Goal: Navigation & Orientation: Find specific page/section

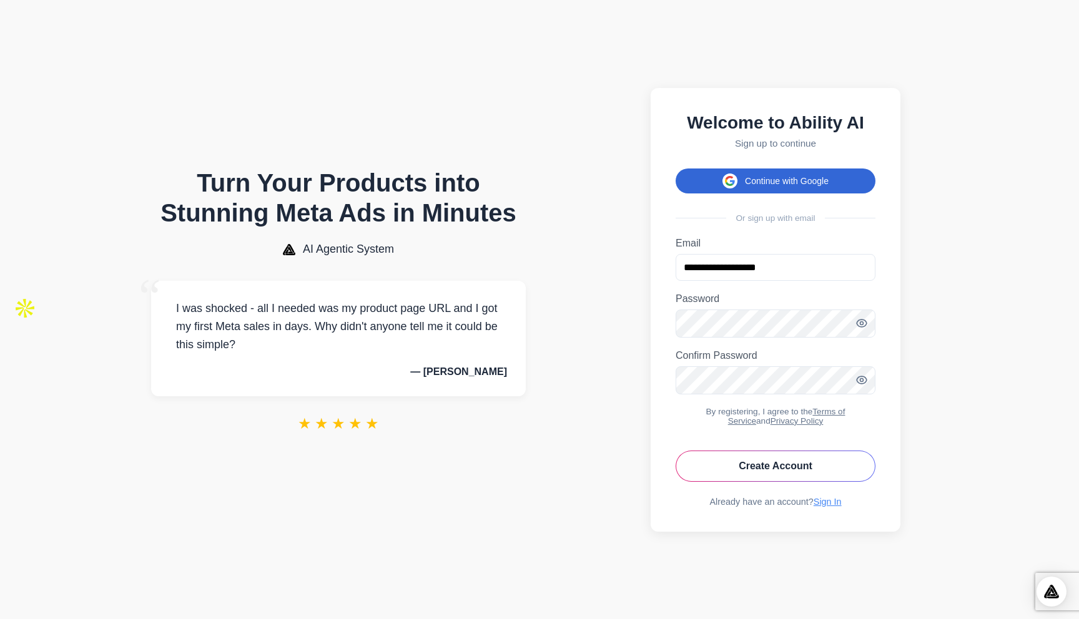
click at [769, 180] on button "Continue with Google" at bounding box center [776, 181] width 200 height 25
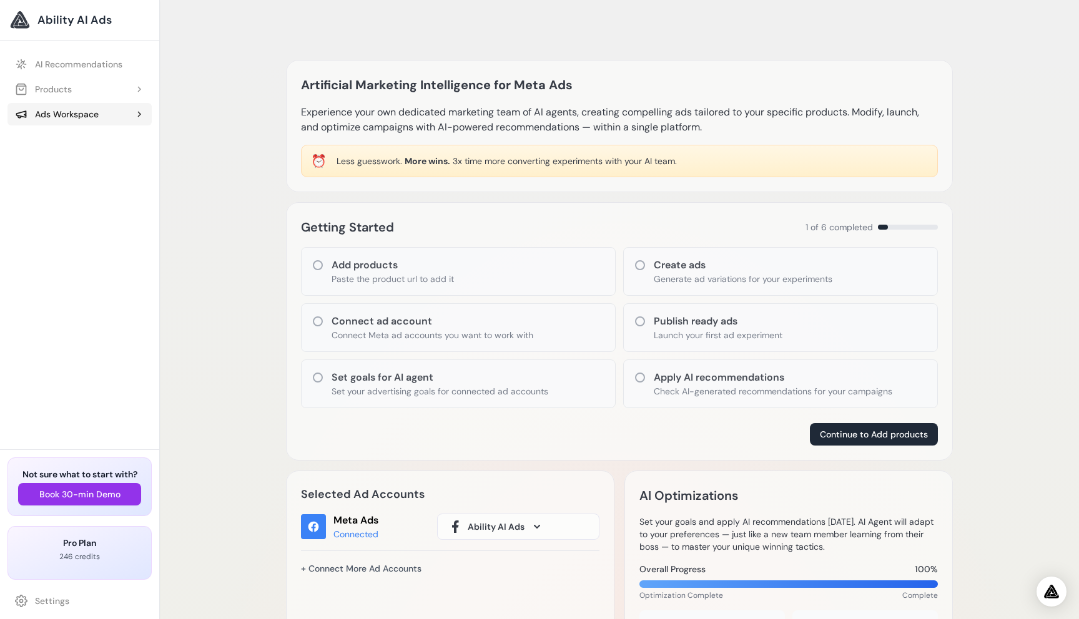
click at [52, 115] on div "Ads Workspace" at bounding box center [57, 114] width 84 height 12
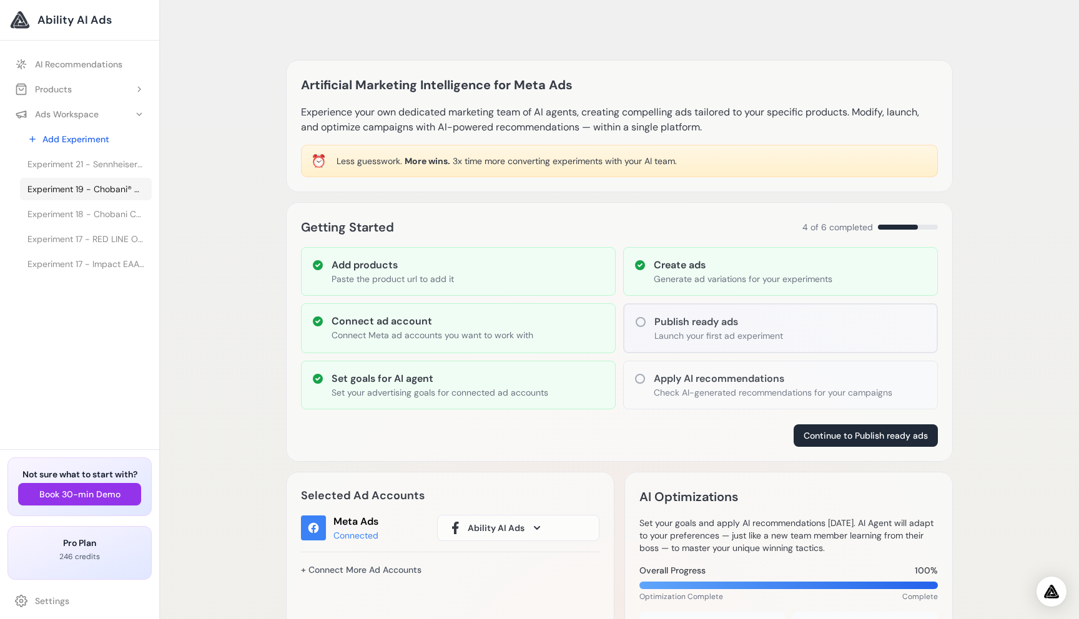
click at [91, 190] on span "Experiment 19 - Chobani® Complete Advanced Protein Greek Yogurt Drink - Sabor" at bounding box center [85, 189] width 117 height 12
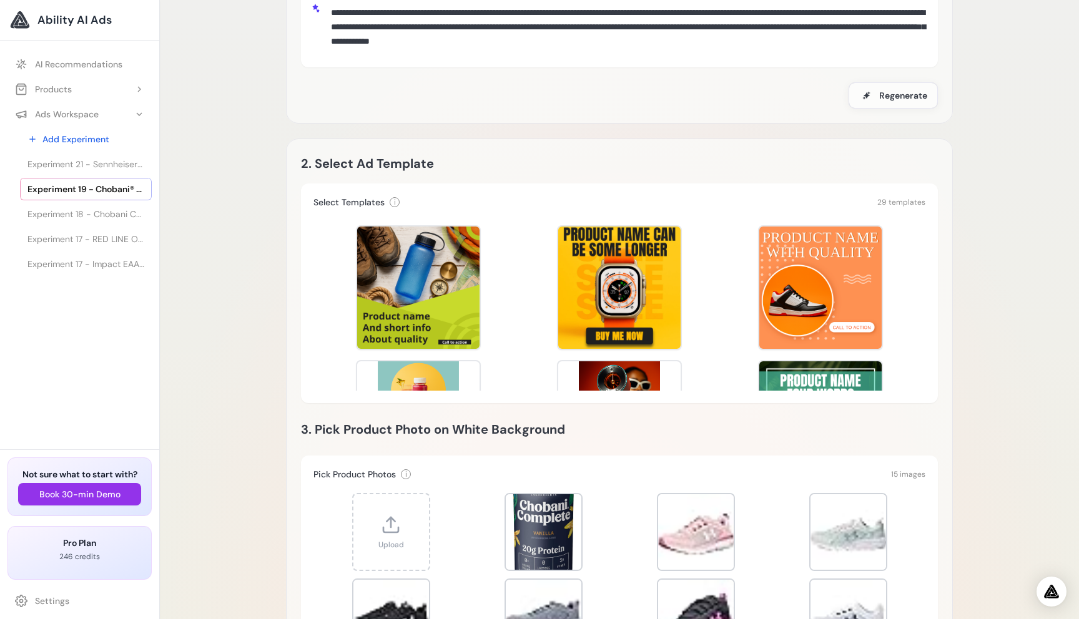
scroll to position [165, 0]
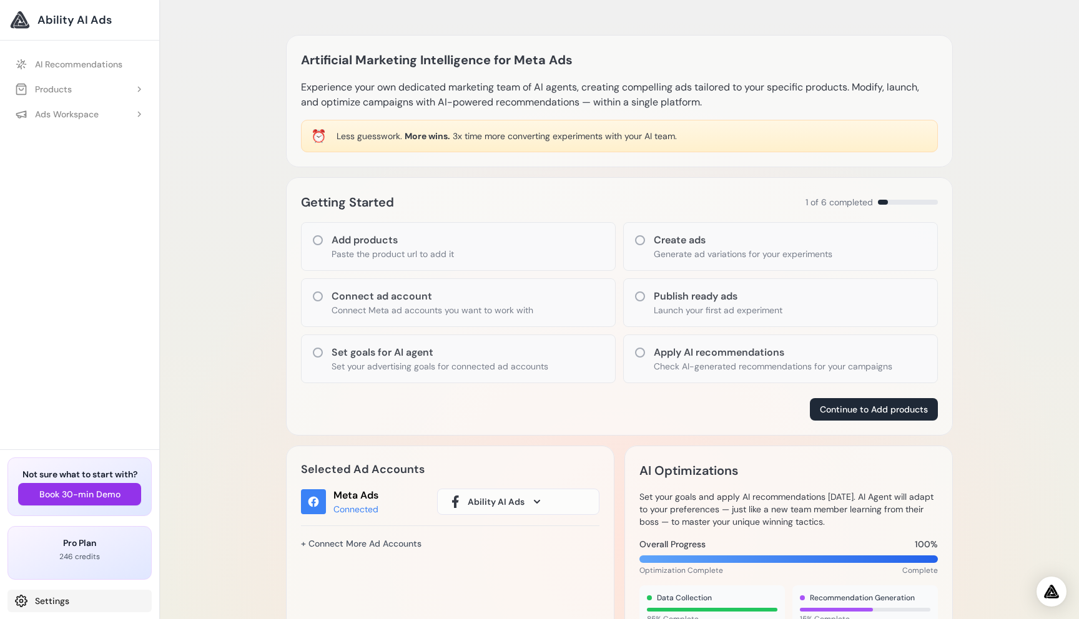
click at [51, 604] on link "Settings" at bounding box center [79, 601] width 144 height 22
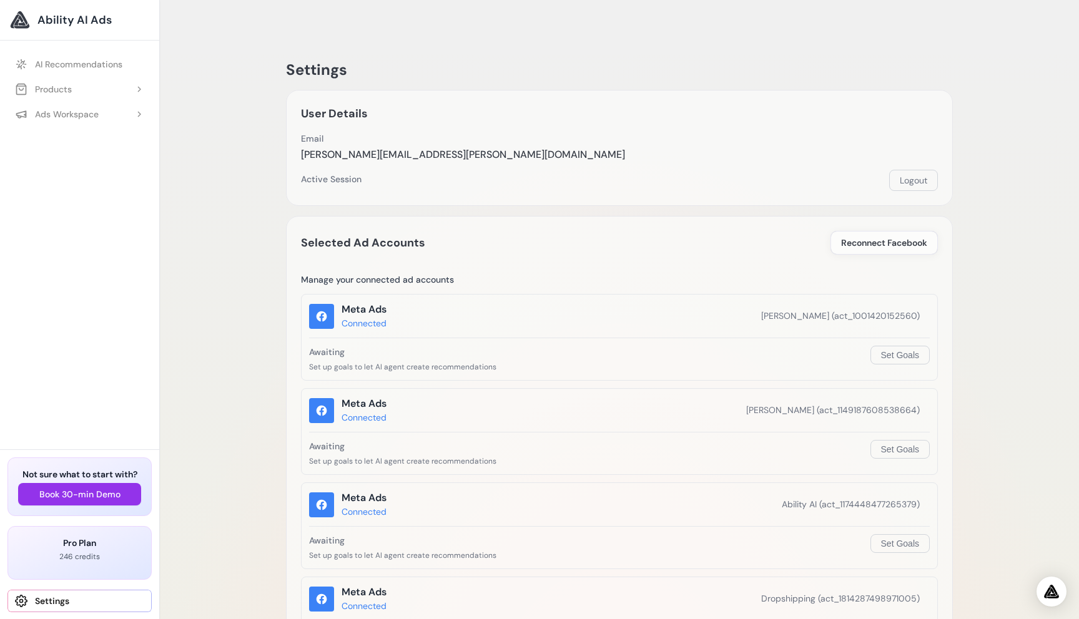
click at [89, 602] on link "Settings" at bounding box center [79, 601] width 144 height 22
click at [927, 170] on button "Logout" at bounding box center [913, 180] width 49 height 21
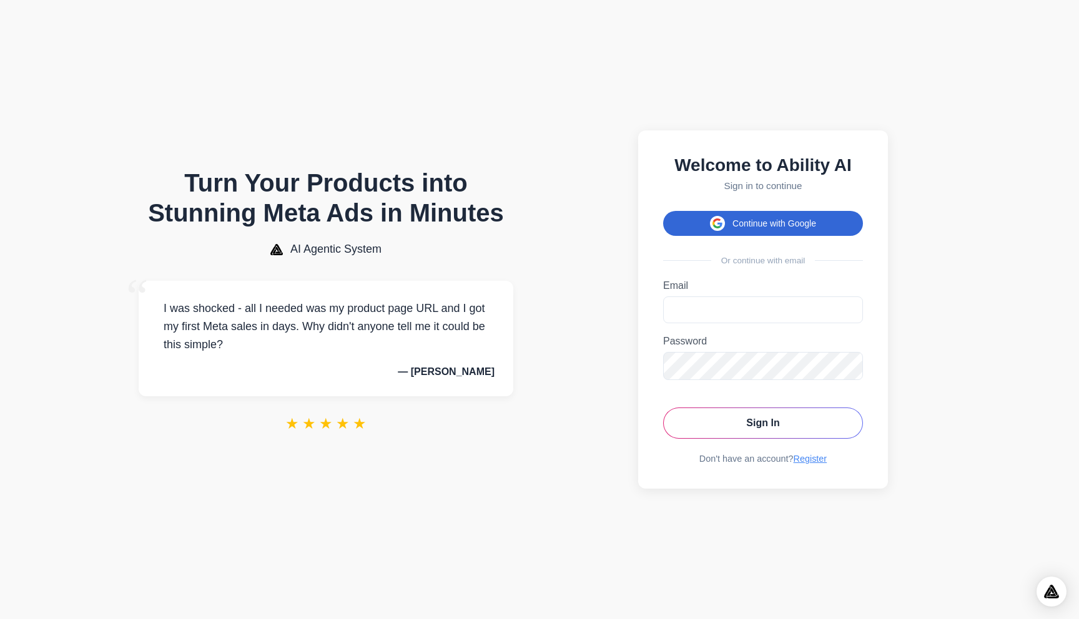
click at [741, 219] on button "Continue with Google" at bounding box center [763, 223] width 200 height 25
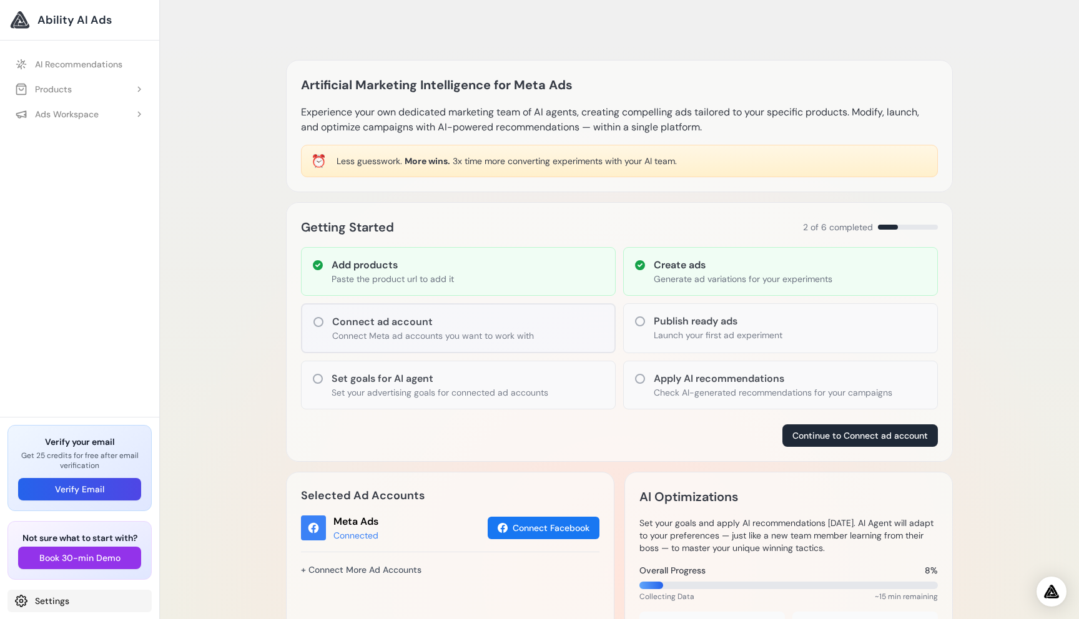
click at [67, 599] on link "Settings" at bounding box center [79, 601] width 144 height 22
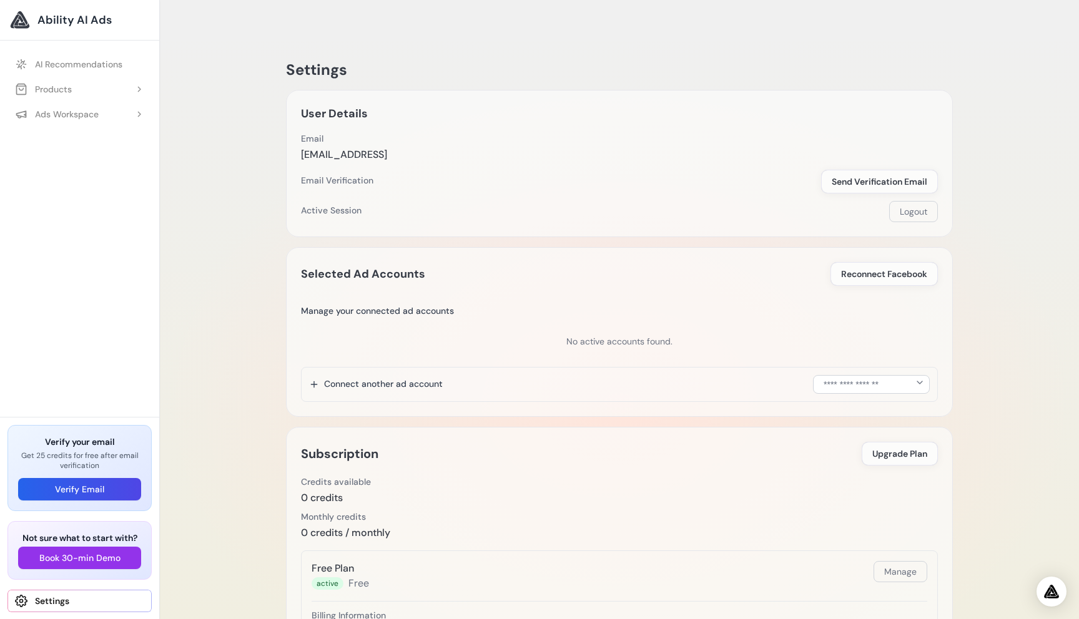
click at [56, 604] on link "Settings" at bounding box center [79, 601] width 144 height 22
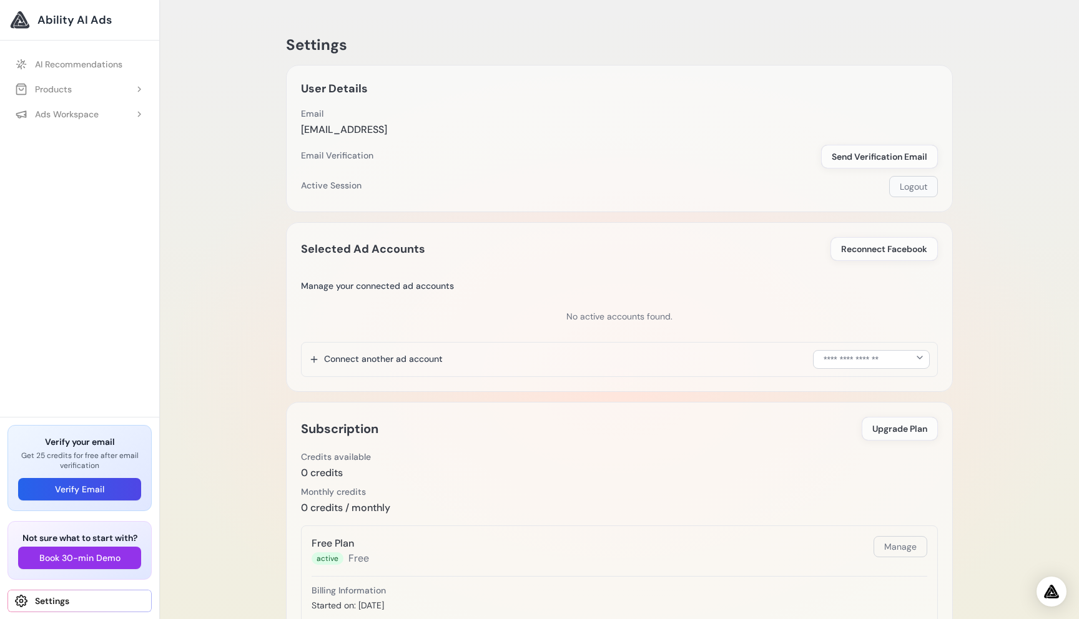
click at [923, 184] on button "Logout" at bounding box center [913, 186] width 49 height 21
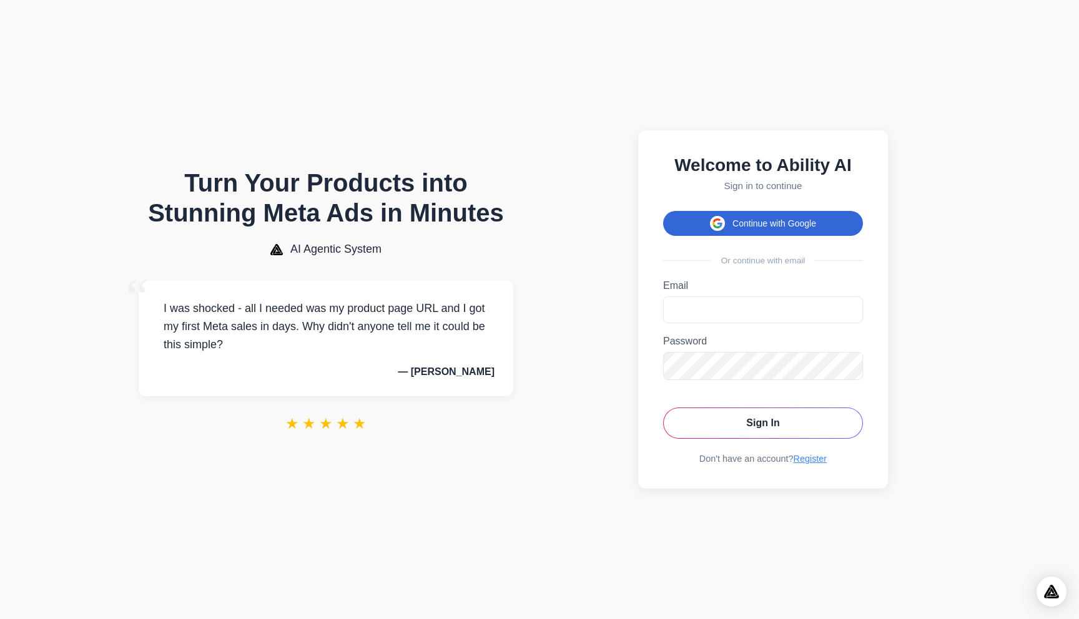
click at [767, 232] on button "Continue with Google" at bounding box center [763, 223] width 200 height 25
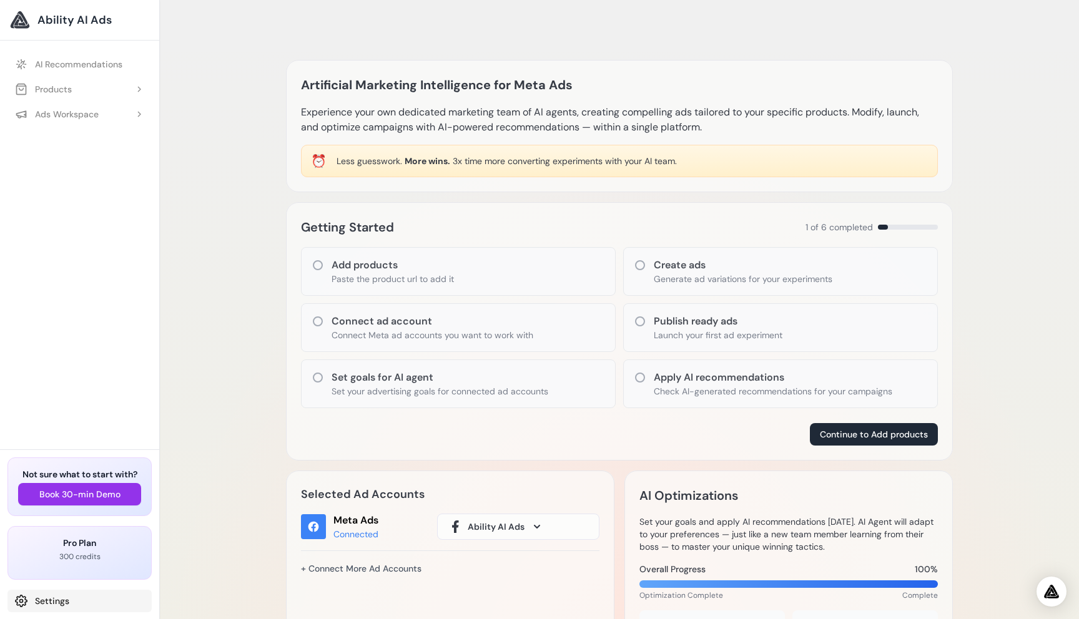
click at [78, 603] on link "Settings" at bounding box center [79, 601] width 144 height 22
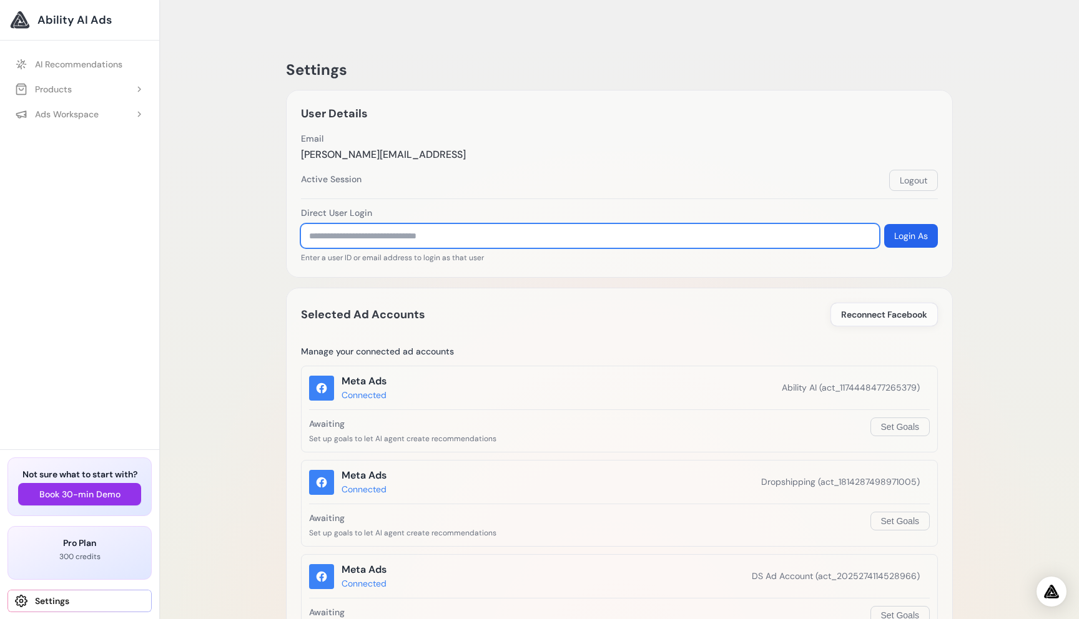
click at [440, 224] on input "text" at bounding box center [590, 236] width 578 height 24
paste input "**********"
type input "**********"
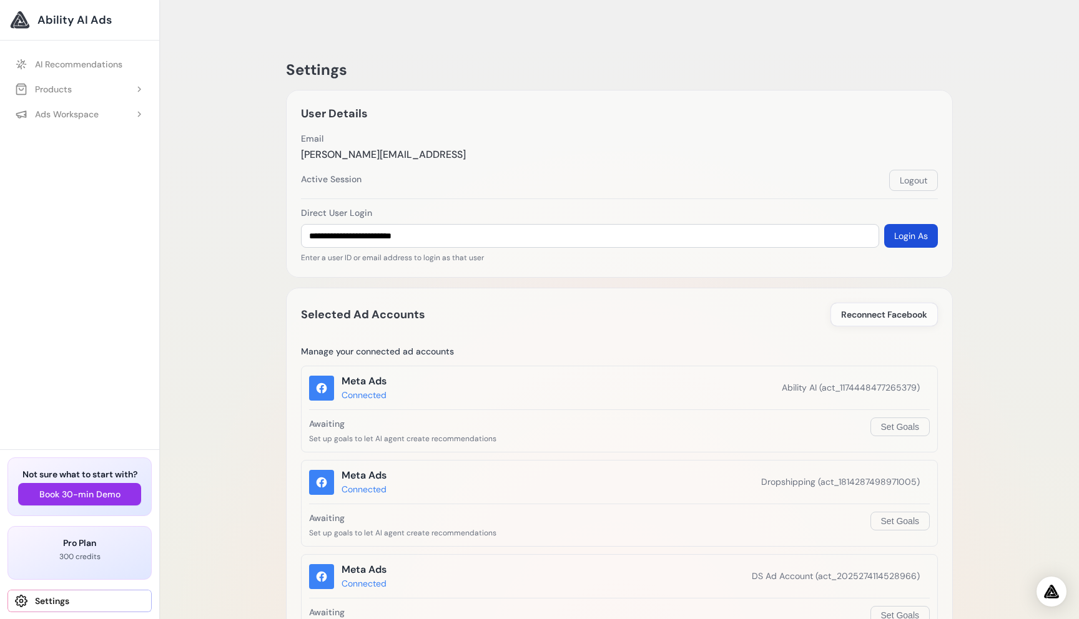
click at [923, 224] on button "Login As" at bounding box center [911, 236] width 54 height 24
click at [82, 68] on link "AI Recommendations" at bounding box center [79, 64] width 144 height 22
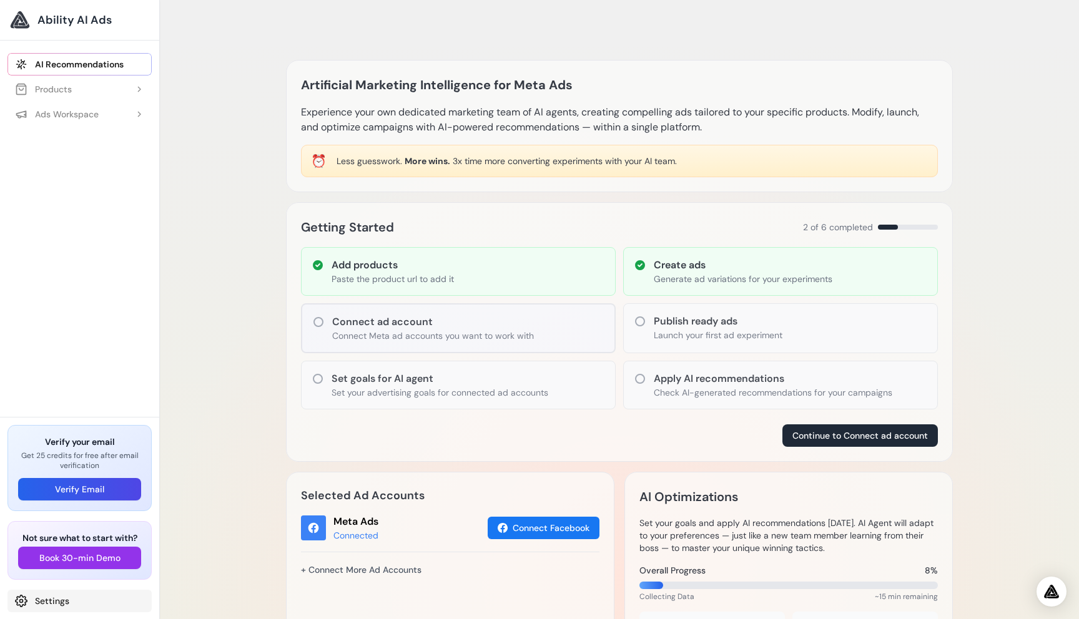
click at [57, 599] on link "Settings" at bounding box center [79, 601] width 144 height 22
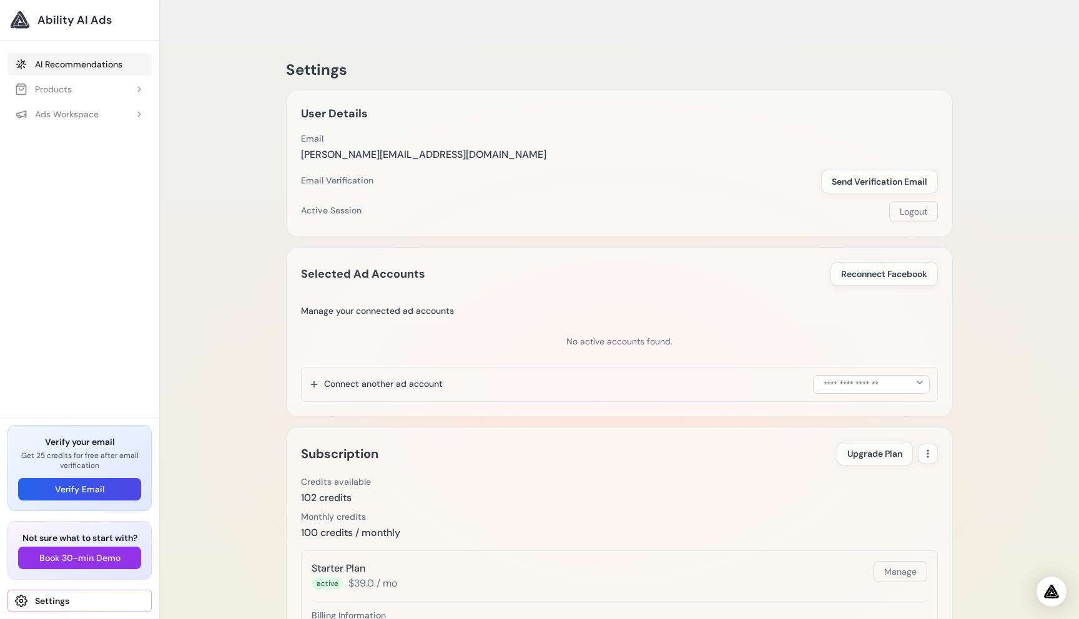
click at [52, 56] on link "AI Recommendations" at bounding box center [79, 64] width 144 height 22
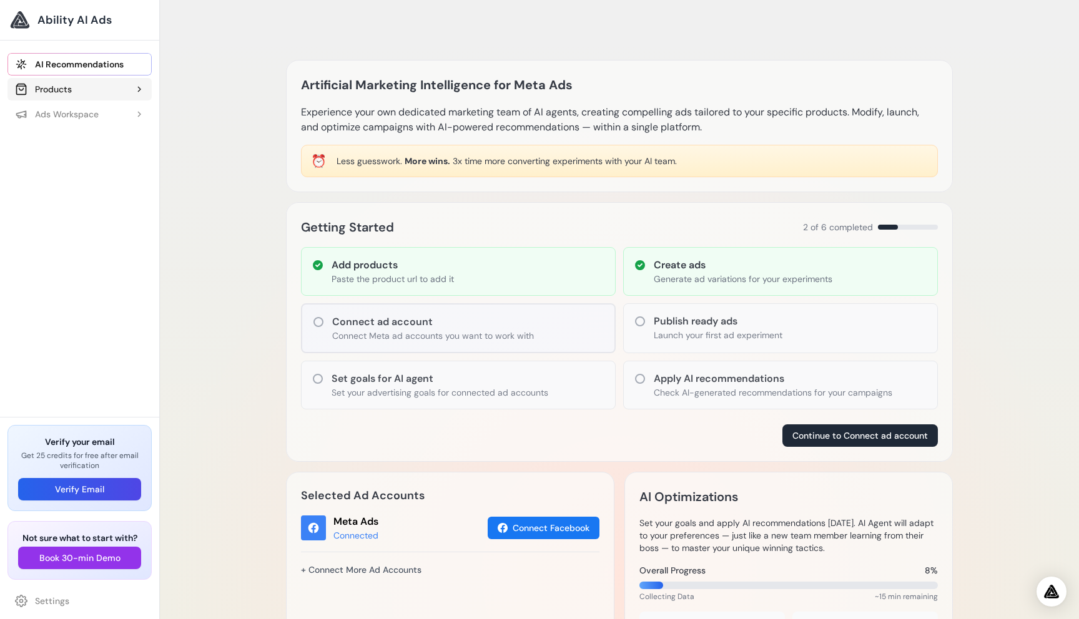
click at [132, 91] on button "Products" at bounding box center [79, 89] width 144 height 22
click at [98, 133] on link "Product 1" at bounding box center [86, 139] width 132 height 22
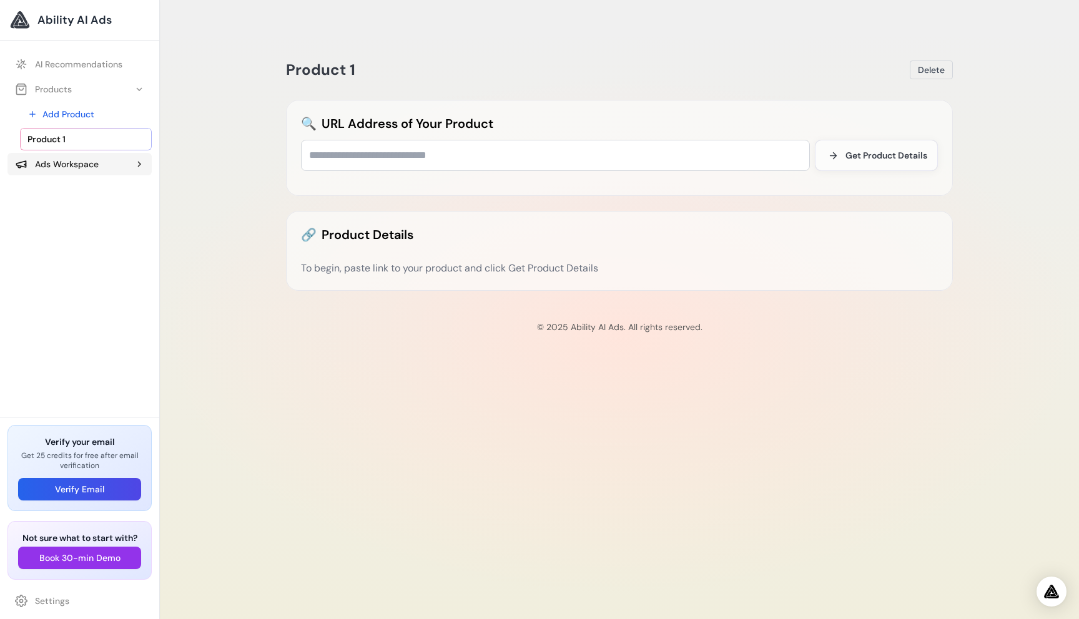
click at [138, 166] on polyline at bounding box center [139, 164] width 2 height 5
click at [120, 218] on span "Experiment 1 - Product 1" at bounding box center [75, 214] width 97 height 12
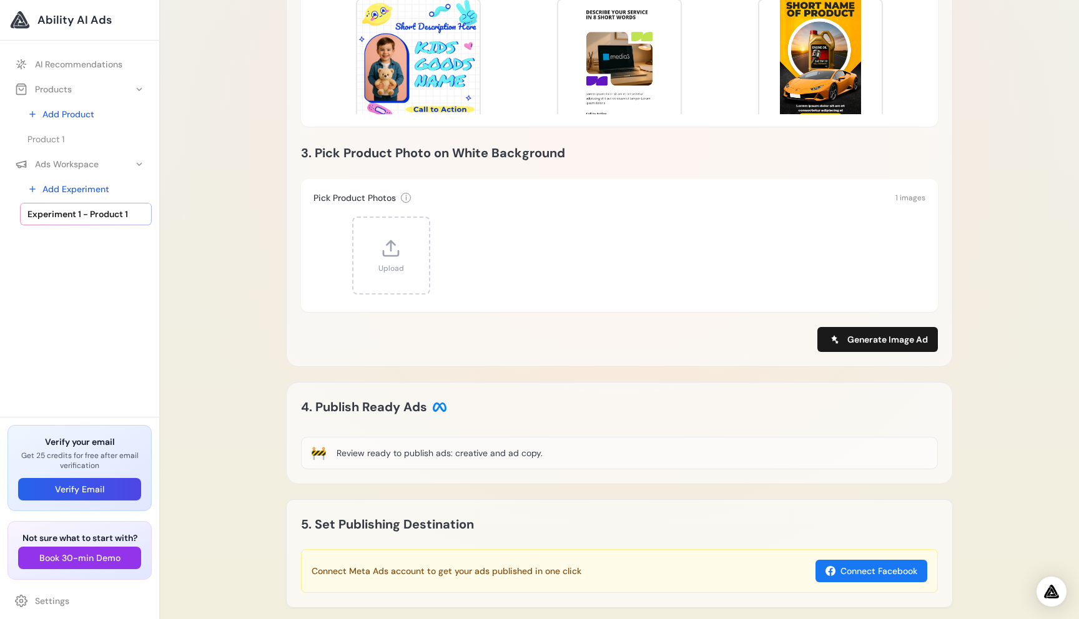
scroll to position [422, 0]
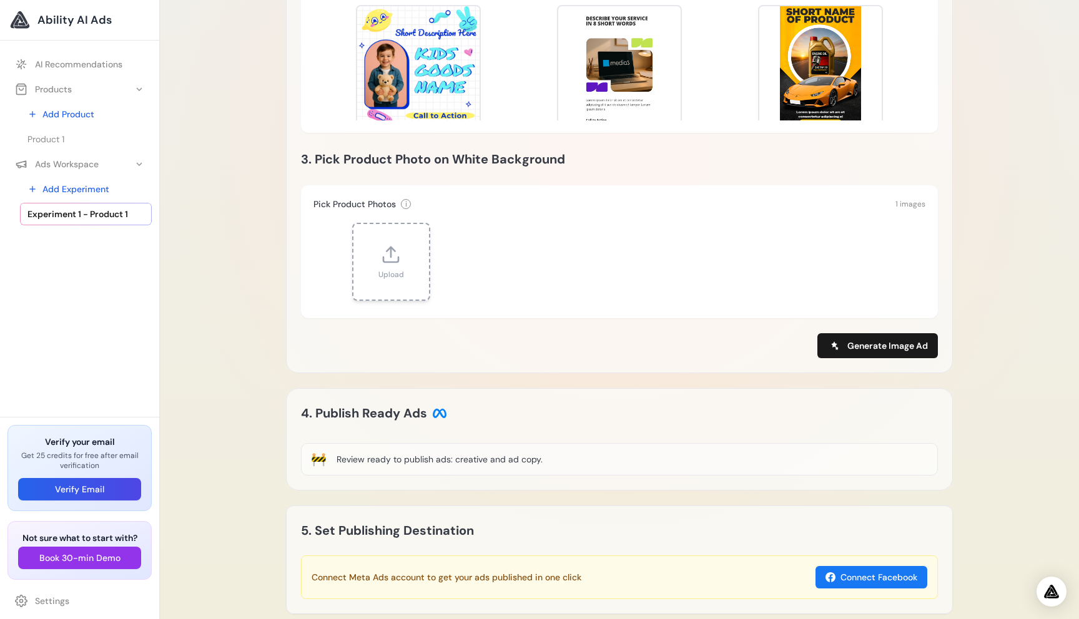
click at [388, 270] on span "Upload" at bounding box center [391, 275] width 26 height 10
click at [240, 260] on div "Experiment 1 - Product 1 Delete Loading Experiment Processing experiment data..…" at bounding box center [619, 145] width 919 height 1084
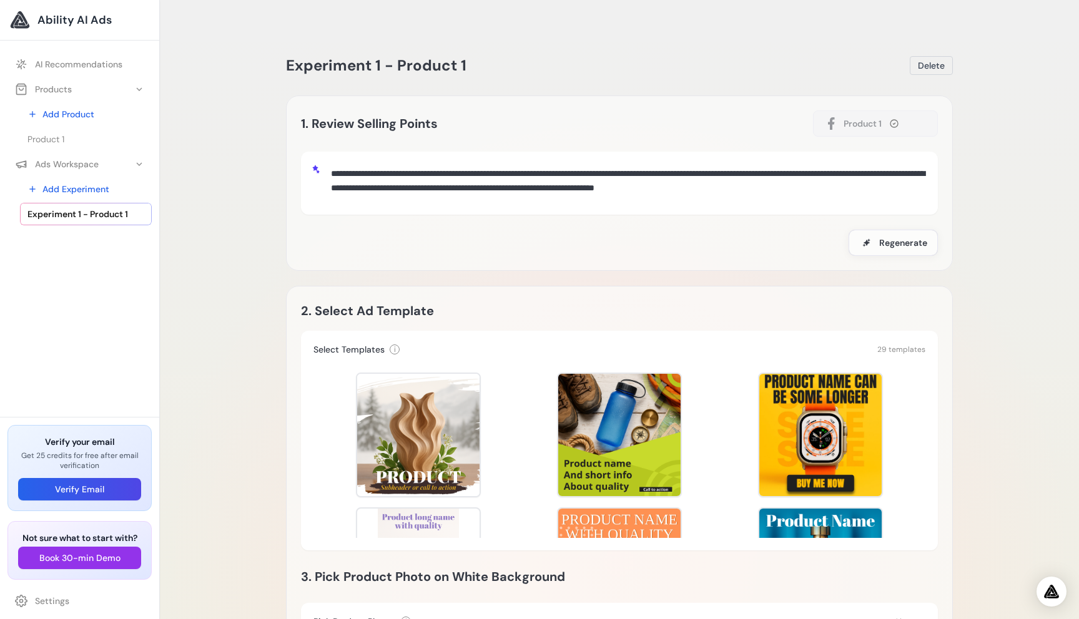
scroll to position [0, 0]
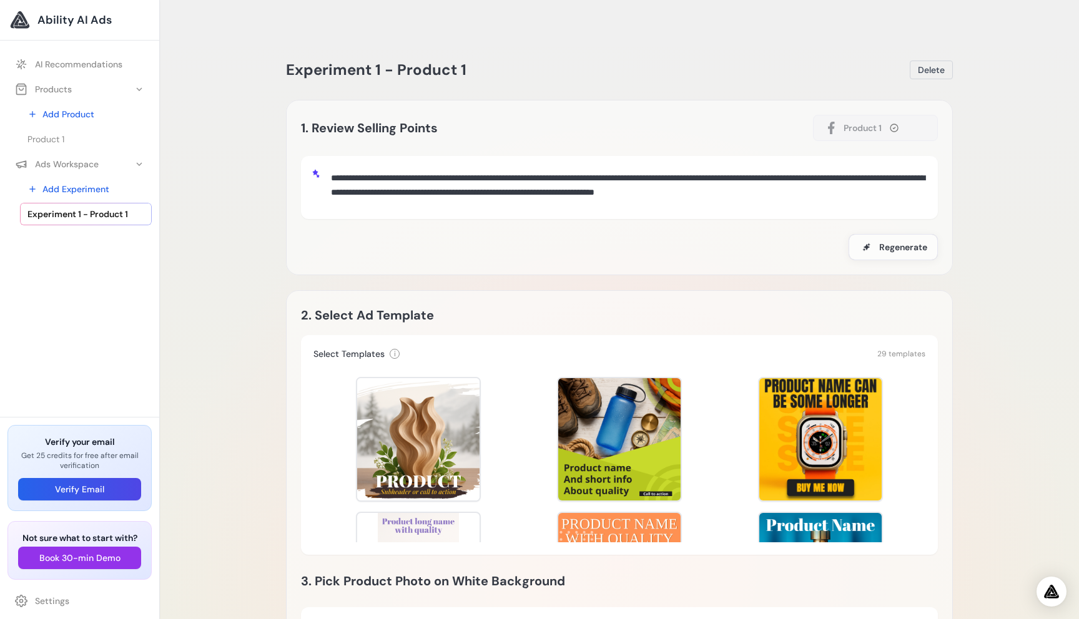
click at [968, 453] on div "Experiment 1 - Product 1 Delete Loading Experiment Processing experiment data..…" at bounding box center [619, 567] width 919 height 1084
click at [36, 602] on link "Settings" at bounding box center [79, 601] width 144 height 22
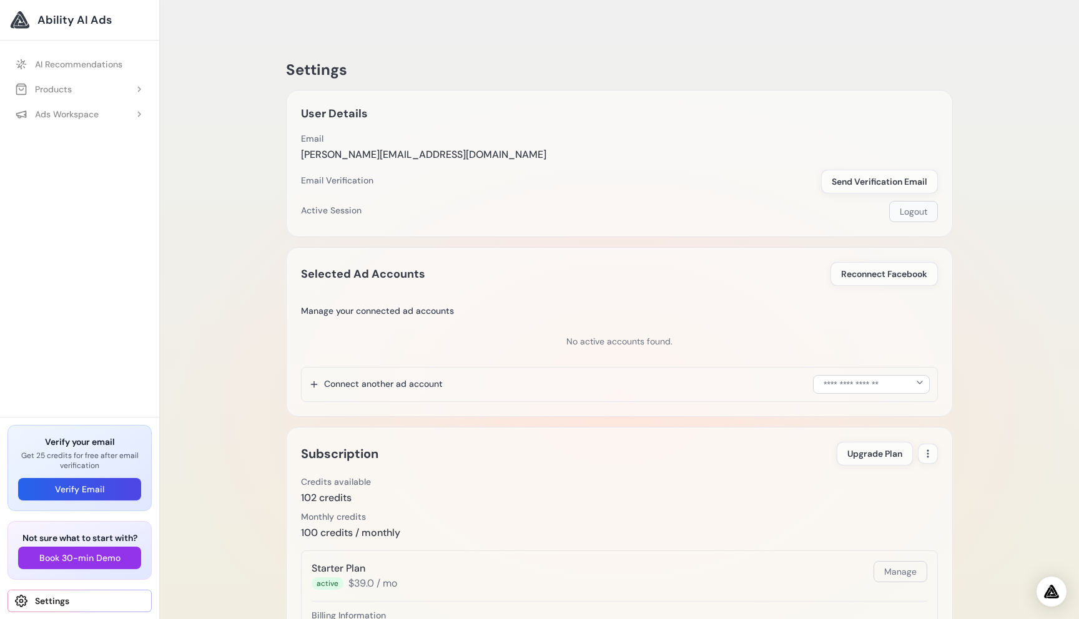
click at [917, 201] on button "Logout" at bounding box center [913, 211] width 49 height 21
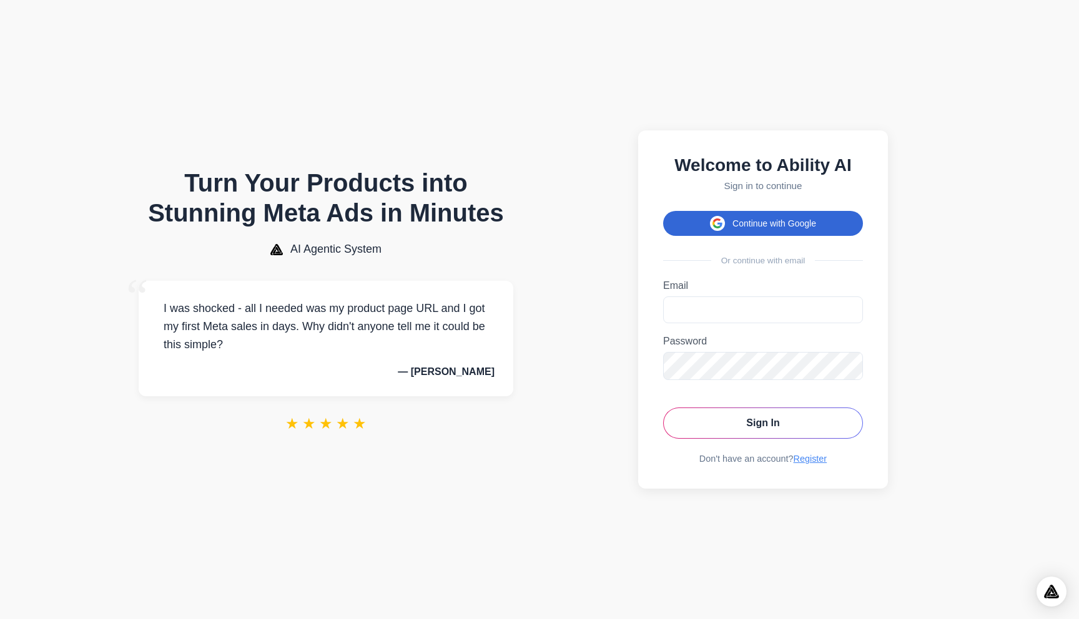
click at [750, 220] on button "Continue with Google" at bounding box center [763, 223] width 200 height 25
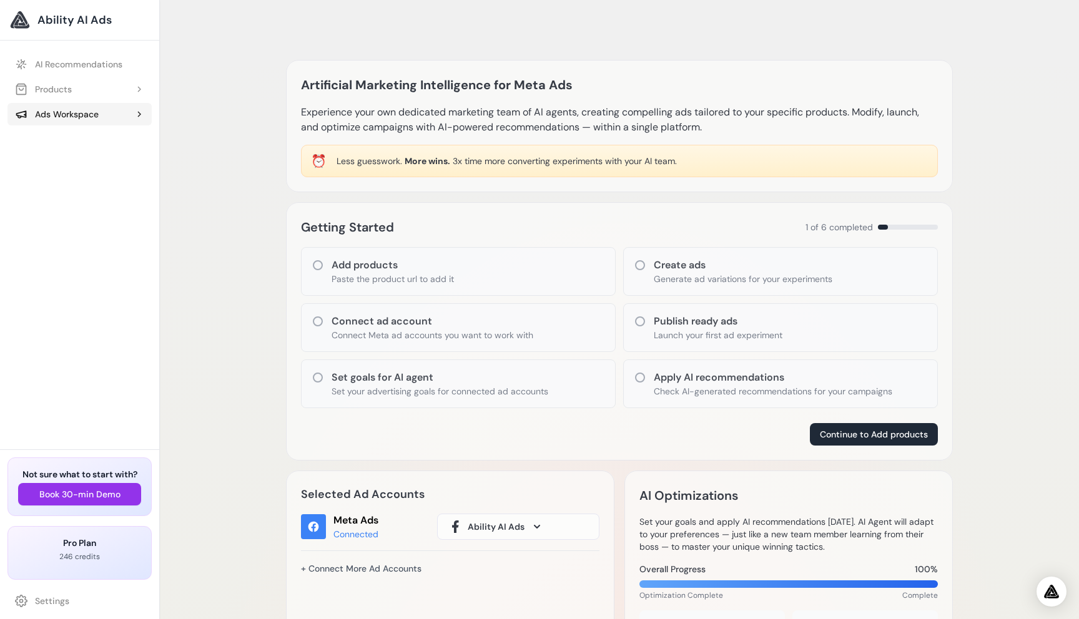
click at [102, 119] on button "Ads Workspace" at bounding box center [79, 114] width 144 height 22
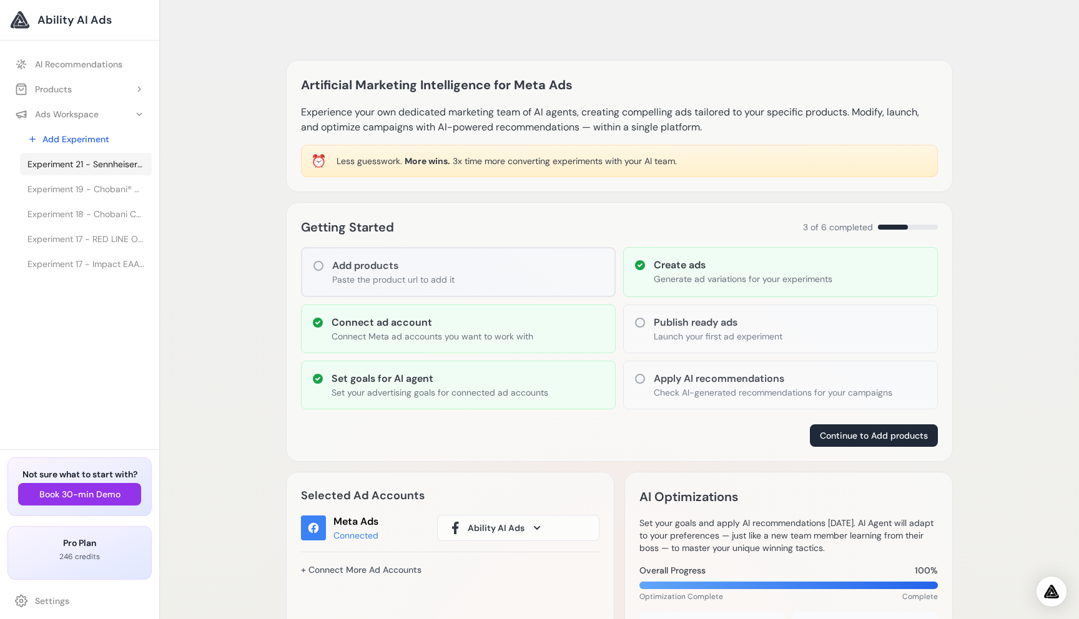
click at [91, 165] on span "Experiment 21 - Sennheiser HD 25 LIGHT On-Ear Fones de ouvido para DJ" at bounding box center [85, 164] width 117 height 12
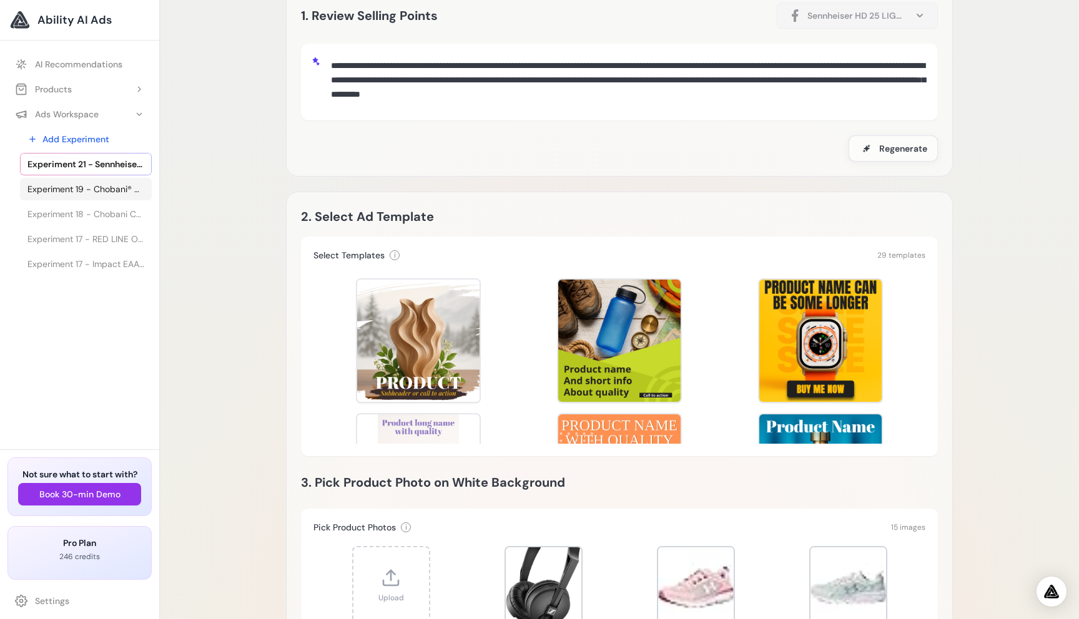
click at [90, 190] on span "Experiment 19 - Chobani® Complete Advanced Protein Greek Yogurt Drink - Sabor" at bounding box center [85, 189] width 117 height 12
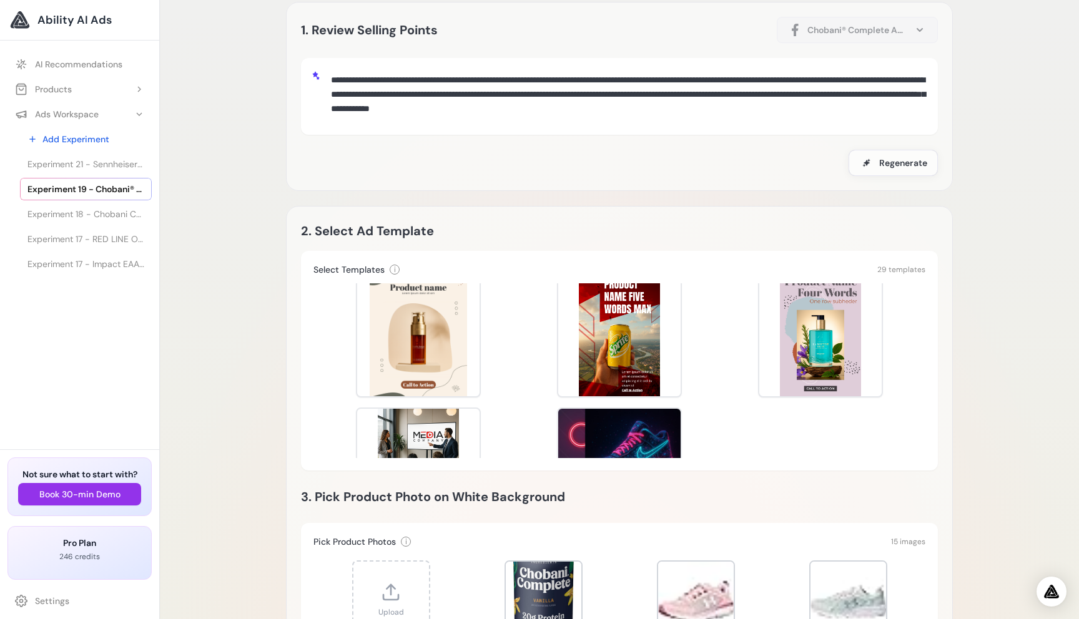
scroll to position [1182, 0]
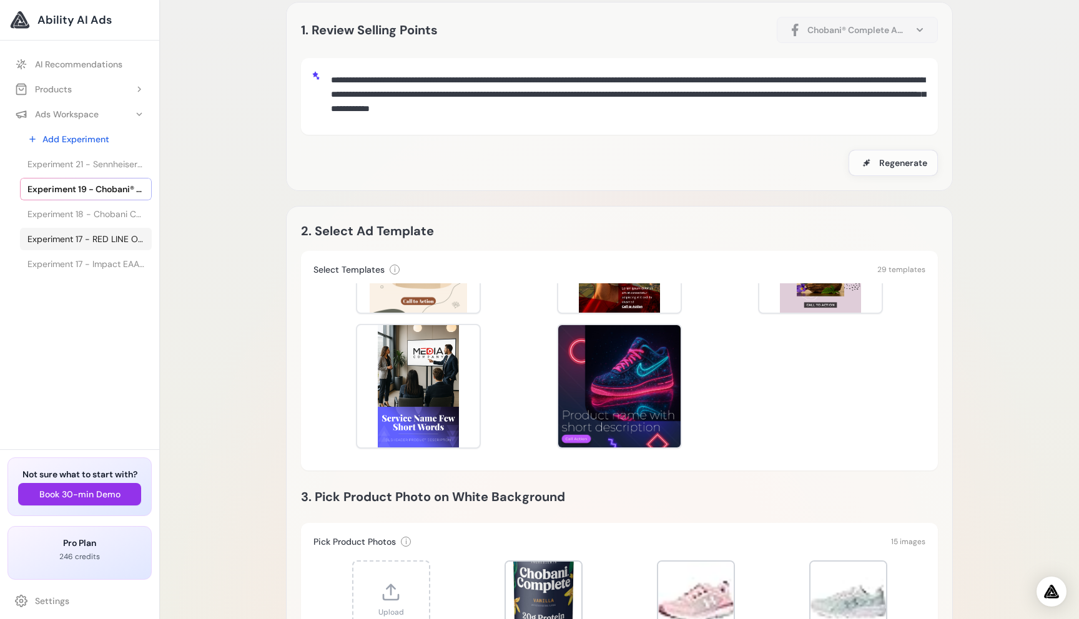
click at [101, 243] on span "Experiment 17 - RED LINE OIL Óleo de Motor 5W30 API SN+ PROFESSIONAL-SERIES - 0…" at bounding box center [85, 239] width 117 height 12
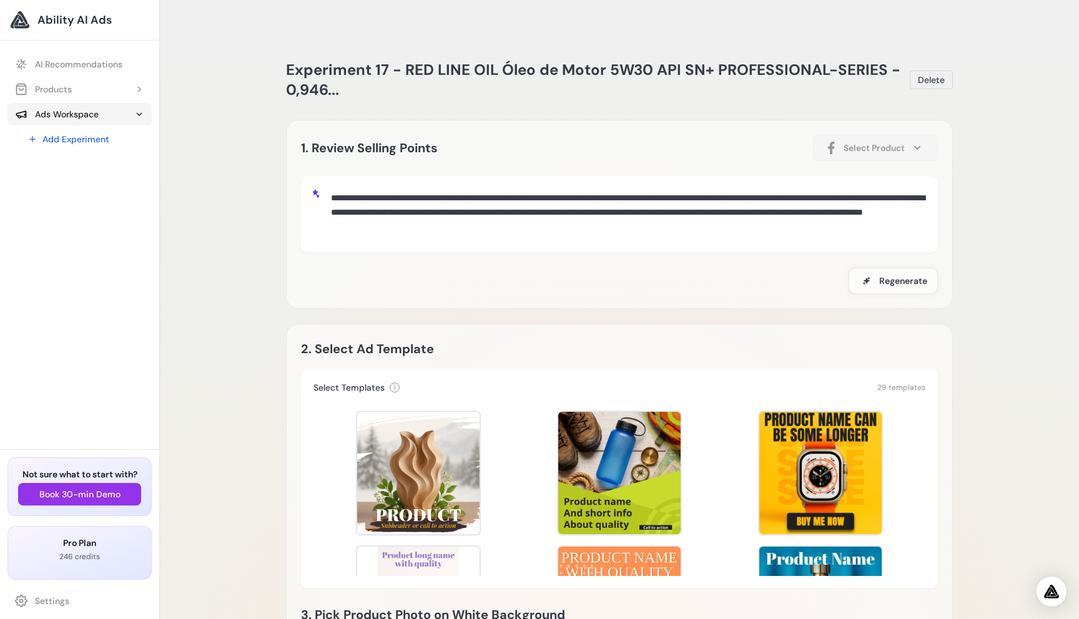
click at [122, 114] on button "Ads Workspace" at bounding box center [79, 114] width 144 height 22
click at [107, 209] on span "Experiment 16 - Ability AI" at bounding box center [77, 206] width 101 height 12
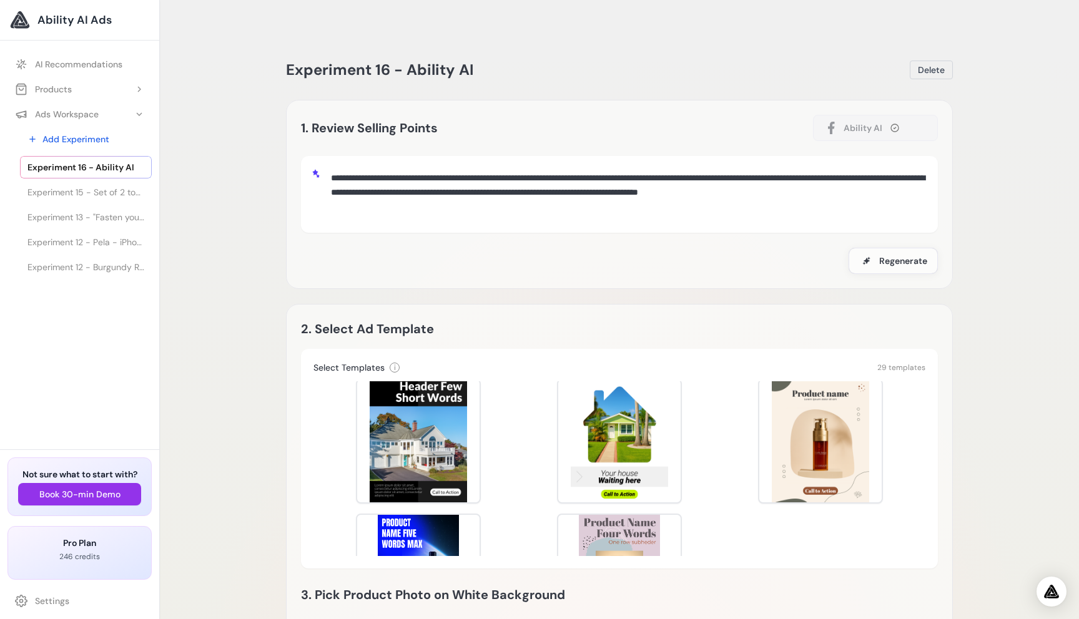
scroll to position [154, 0]
click at [97, 206] on span "Experiment 13 - "Fasten your seat belt" Red Car" at bounding box center [85, 210] width 117 height 12
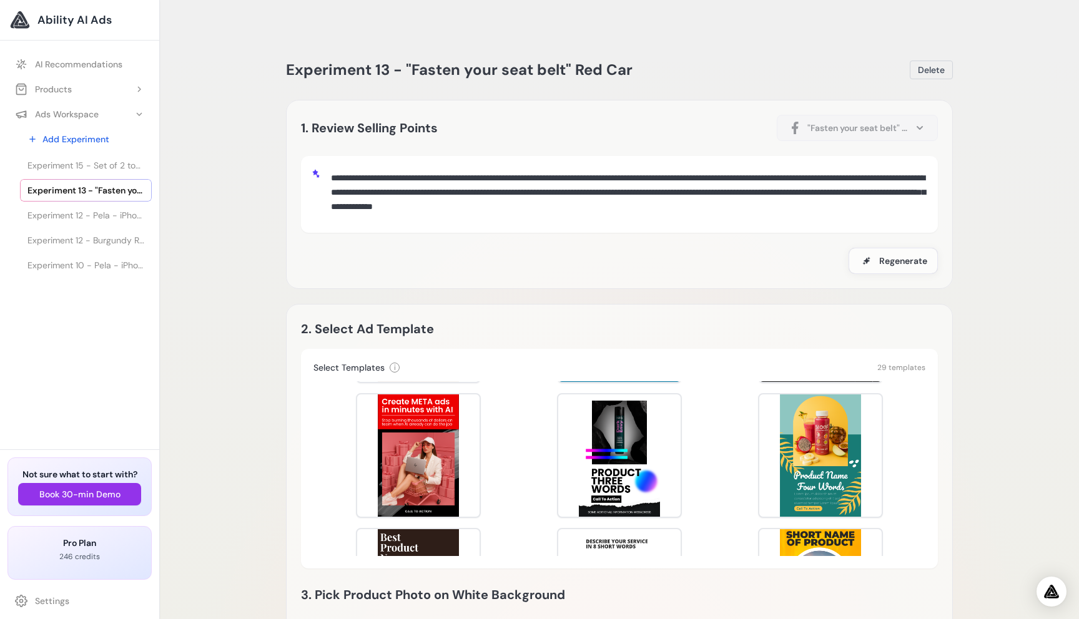
scroll to position [142, 0]
click at [93, 199] on span "Experiment 15 - Set of 2 tools for Spoon Carving Set knife for left handed – Be…" at bounding box center [85, 196] width 117 height 12
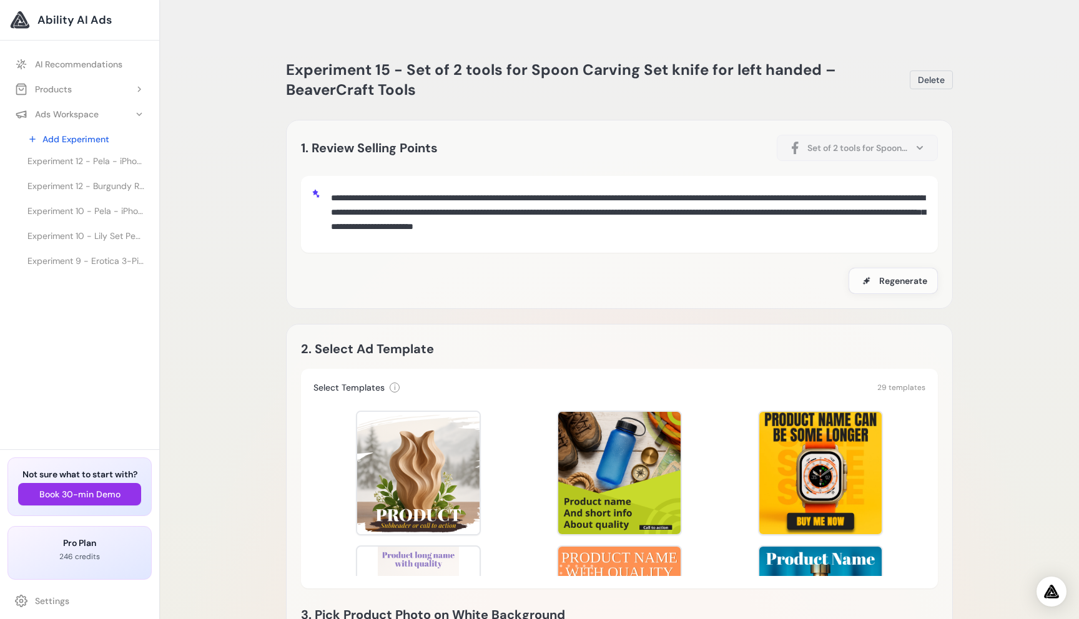
scroll to position [230, 0]
click at [94, 210] on span "Experiment 10 - Pela - iPhone, Google Pixel & Samsung Galaxy Phone Cases | Vaca…" at bounding box center [85, 209] width 117 height 12
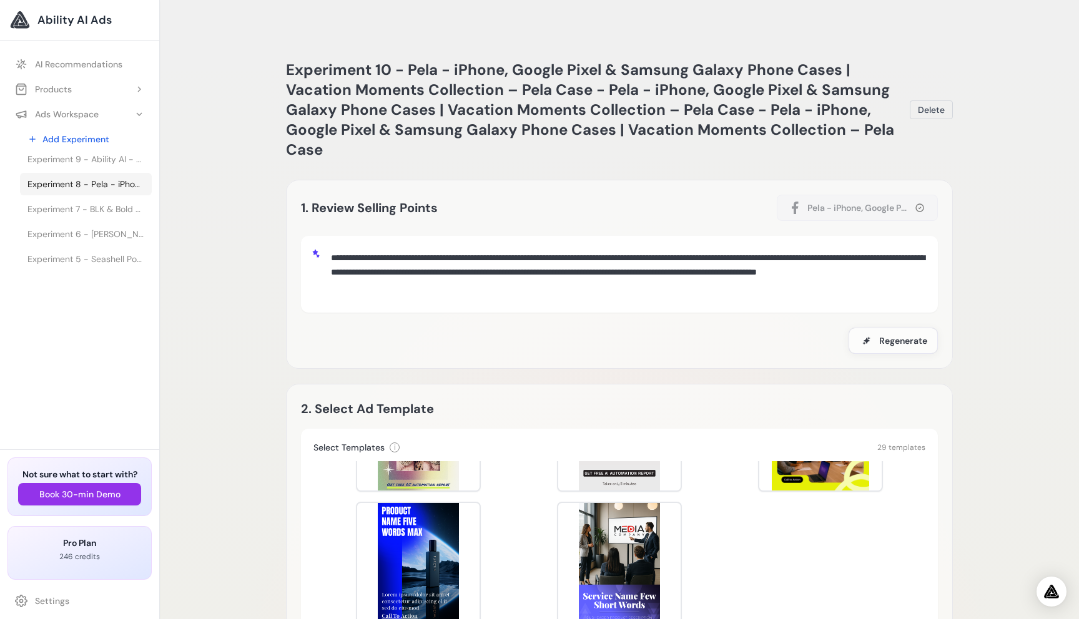
scroll to position [377, 0]
click at [79, 263] on span "Experiment 3 - Gardening Subscription Boxes | POT GANG" at bounding box center [85, 261] width 117 height 12
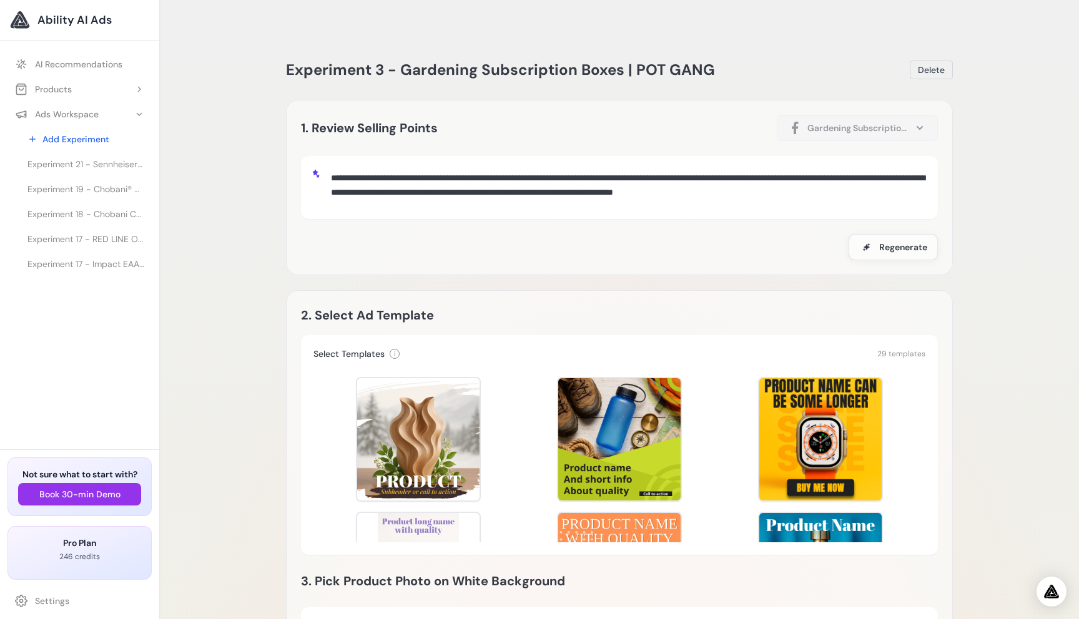
click at [92, 65] on link "AI Recommendations" at bounding box center [79, 64] width 144 height 22
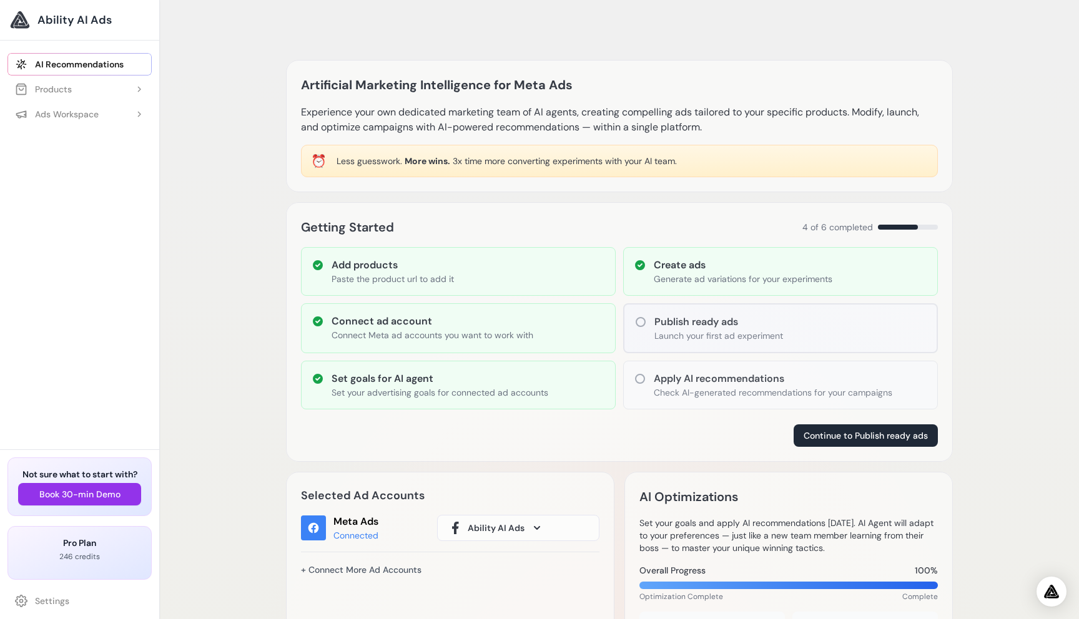
click at [107, 103] on button "Ads Workspace" at bounding box center [79, 114] width 144 height 22
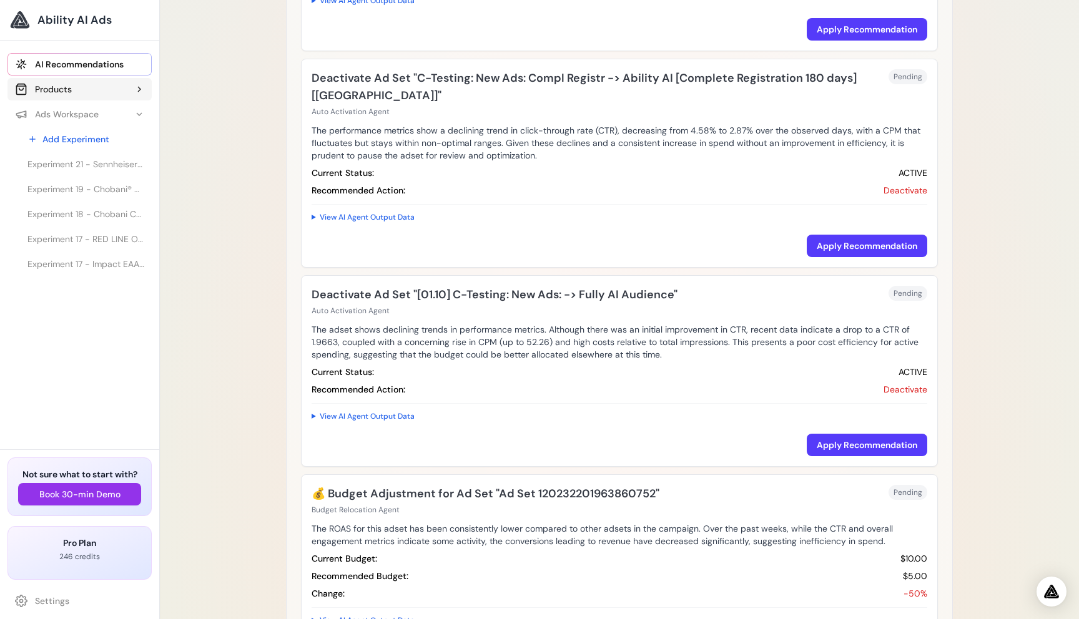
click at [137, 86] on icon at bounding box center [139, 89] width 10 height 10
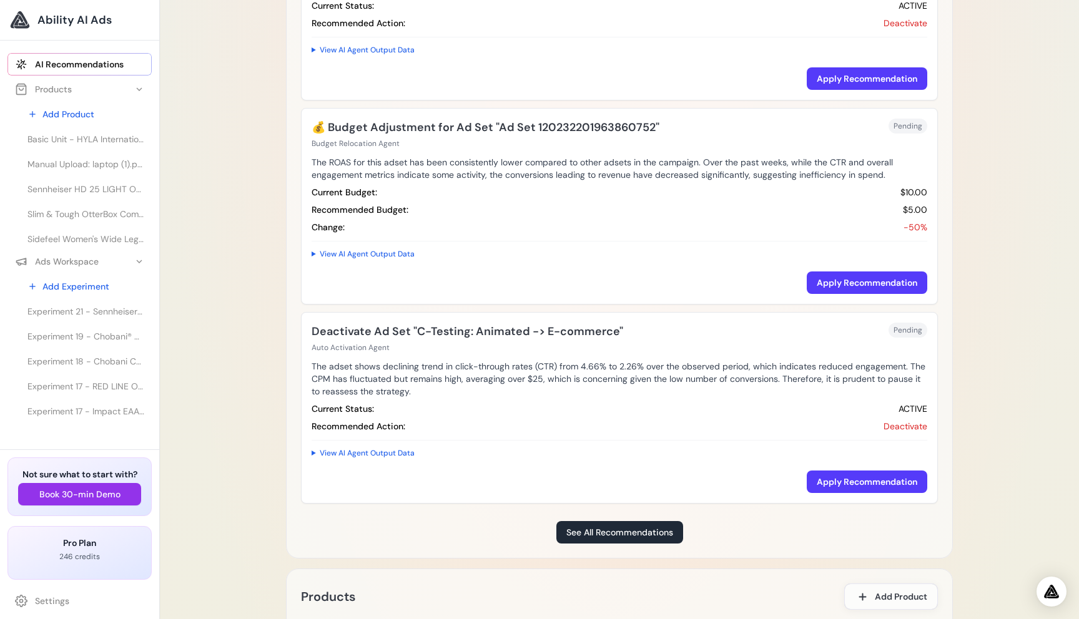
scroll to position [1237, 0]
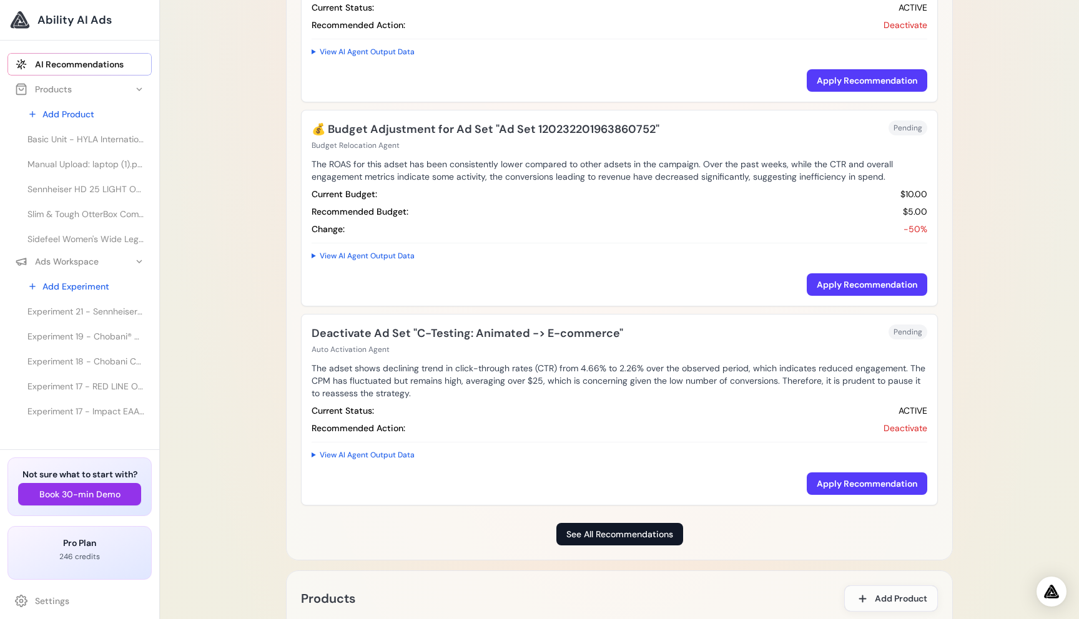
click at [604, 523] on link "See All Recommendations" at bounding box center [619, 534] width 127 height 22
